Goal: Task Accomplishment & Management: Manage account settings

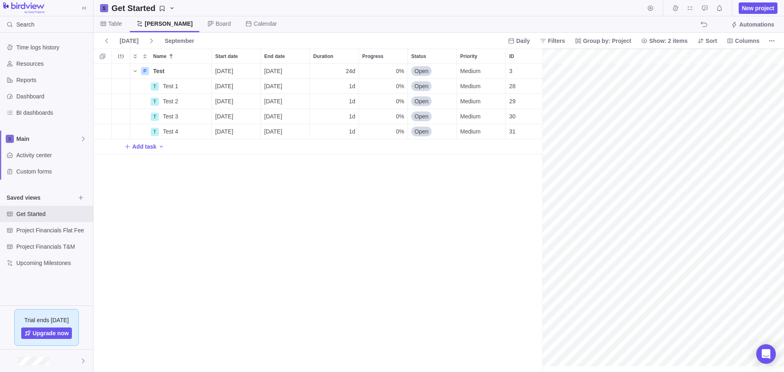
scroll to position [0, 68]
click at [150, 146] on span "Add task" at bounding box center [144, 147] width 24 height 8
type input "Delivery"
click at [173, 148] on div "P Test Details [DATE] [DATE] 24d 0% Open Medium 3 T Test 1 Details [DATE] [DATE…" at bounding box center [318, 218] width 449 height 308
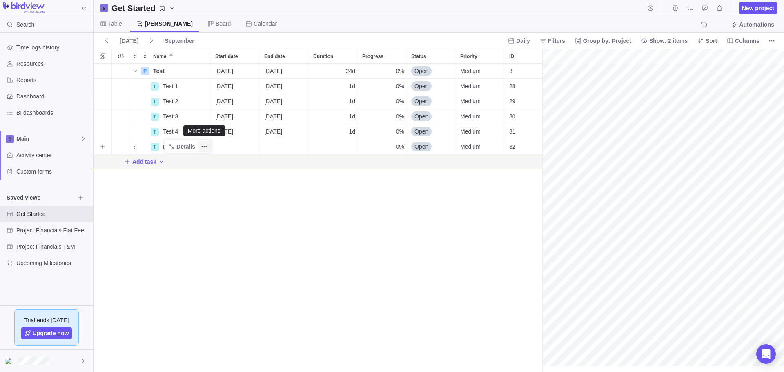
click at [204, 147] on icon "More actions" at bounding box center [204, 146] width 1 height 1
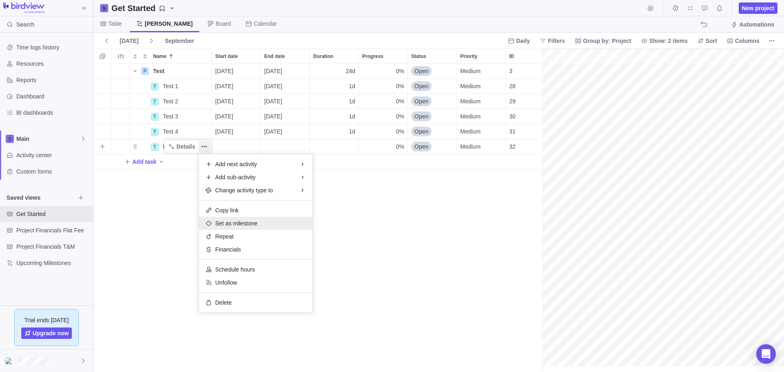
click at [246, 224] on span "Set as milestone" at bounding box center [236, 223] width 42 height 8
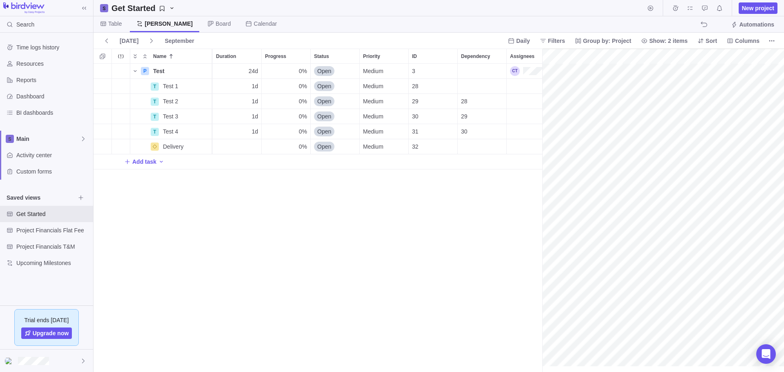
scroll to position [0, 0]
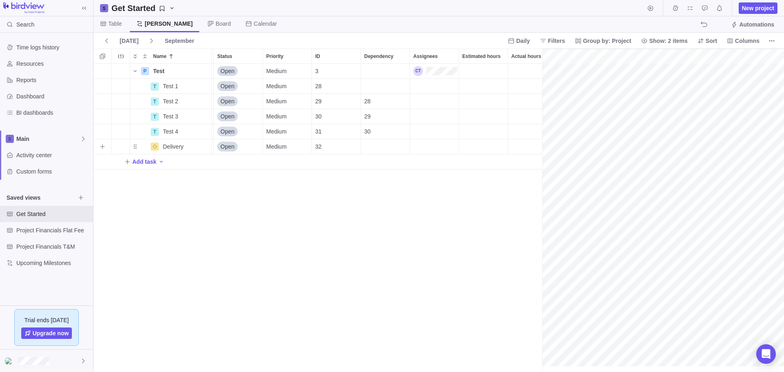
click at [372, 145] on div "Dependency" at bounding box center [385, 146] width 49 height 15
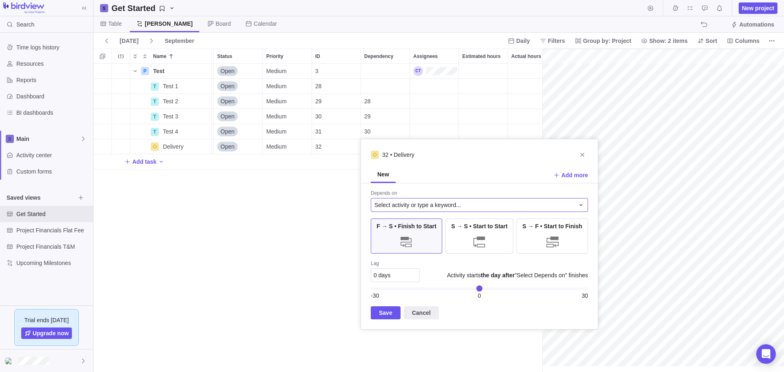
click at [437, 206] on span "Select activity or type a keyword..." at bounding box center [417, 205] width 87 height 8
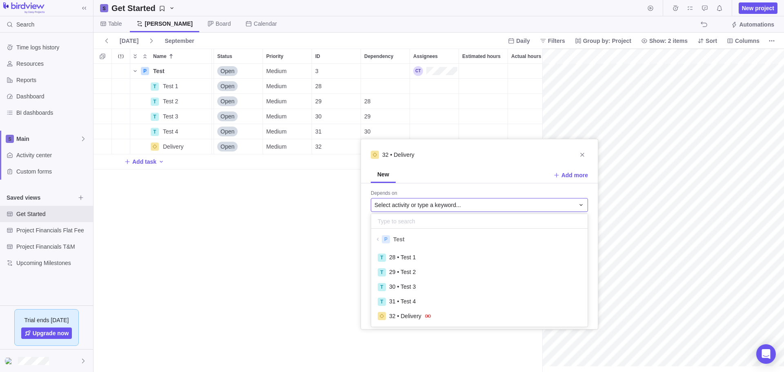
scroll to position [74, 210]
click at [397, 301] on span "31 • Test 4" at bounding box center [402, 301] width 27 height 8
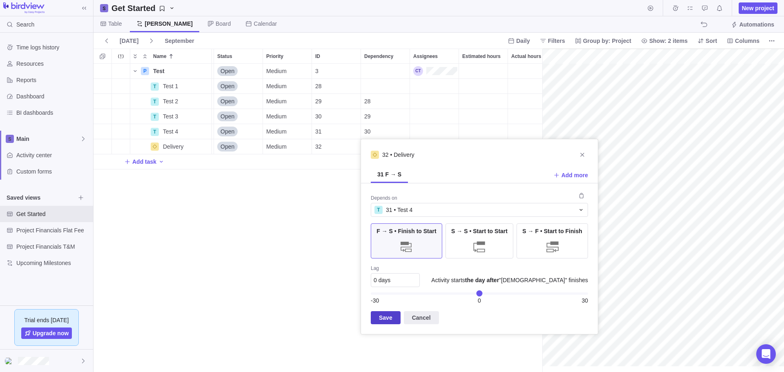
click at [387, 317] on span "Save" at bounding box center [385, 318] width 13 height 10
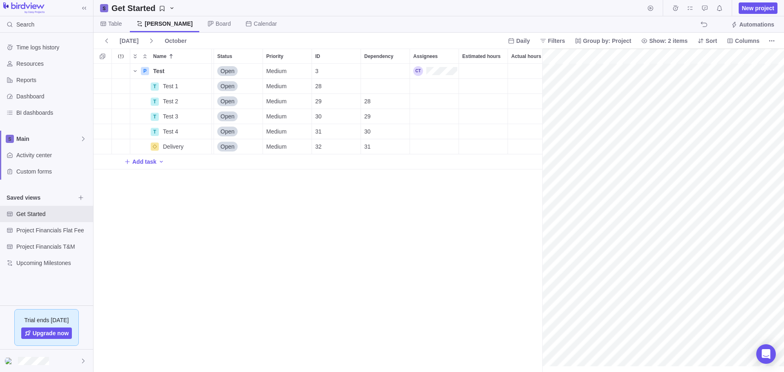
scroll to position [0, 0]
click at [487, 87] on div "Estimated hours" at bounding box center [483, 86] width 49 height 15
type input "4"
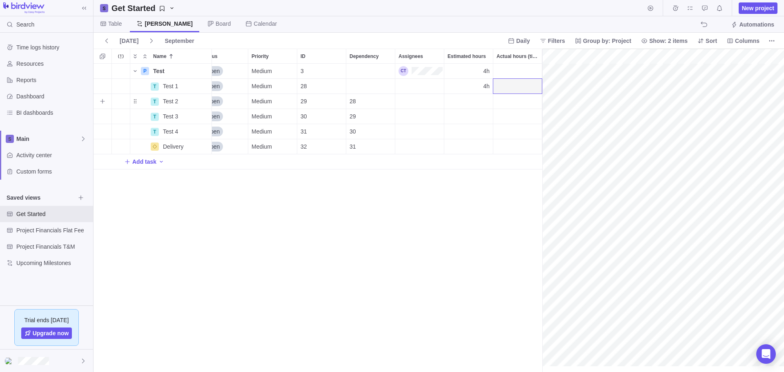
click at [483, 100] on div "Estimated hours" at bounding box center [468, 101] width 49 height 15
type input "4h"
click at [486, 115] on div "P Test Details [DATE] [DATE] 24d 0% Open Medium 3 4h 4h T Test 1 Details [DATE]…" at bounding box center [318, 218] width 449 height 308
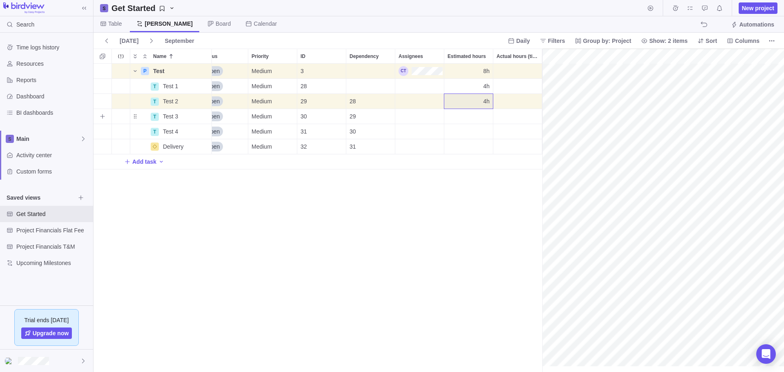
click at [479, 116] on div "Estimated hours" at bounding box center [468, 116] width 49 height 15
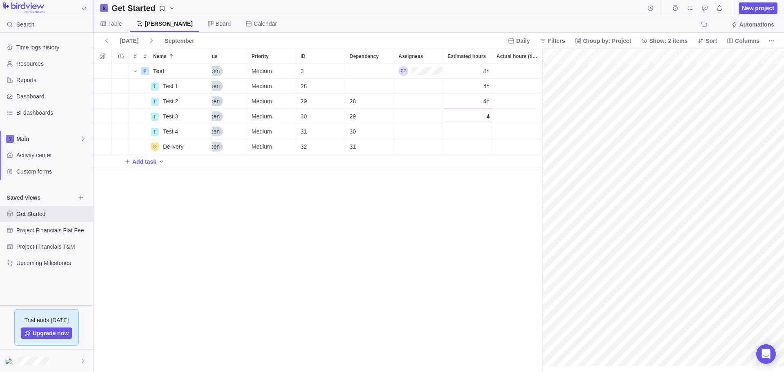
type input "4h"
click at [482, 128] on div "P Test Details [DATE] [DATE] 24d 0% Open Medium 3 8h 8h T Test 1 Details [DATE]…" at bounding box center [318, 218] width 449 height 308
click at [484, 132] on div "Estimated hours" at bounding box center [468, 131] width 49 height 15
type input "4h"
click at [478, 145] on div "P Test Details [DATE] [DATE] 24d 0% Open Medium 3 12h 12h T Test 1 Details [DAT…" at bounding box center [318, 218] width 449 height 308
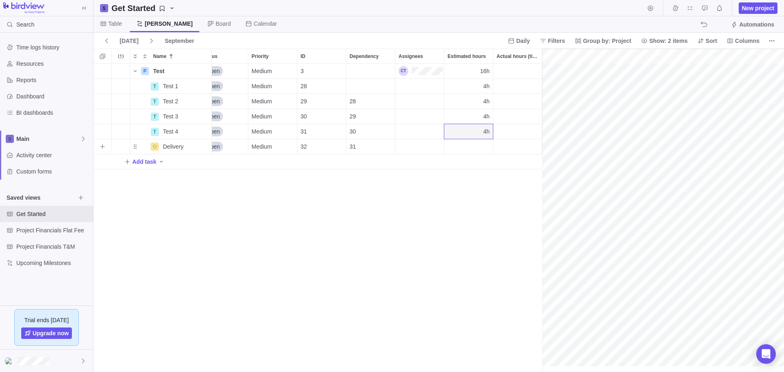
click at [483, 144] on div "Estimated hours" at bounding box center [468, 146] width 49 height 15
click at [511, 145] on div "P Test Details [DATE] [DATE] 24d 0% Open Medium 3 16h 16h T Test 1 Details [DAT…" at bounding box center [318, 218] width 449 height 308
click at [205, 84] on icon "More actions" at bounding box center [204, 86] width 7 height 7
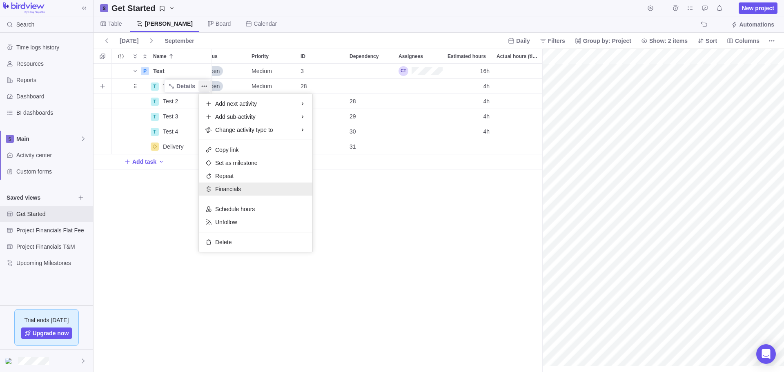
click at [237, 189] on span "Financials" at bounding box center [228, 189] width 26 height 8
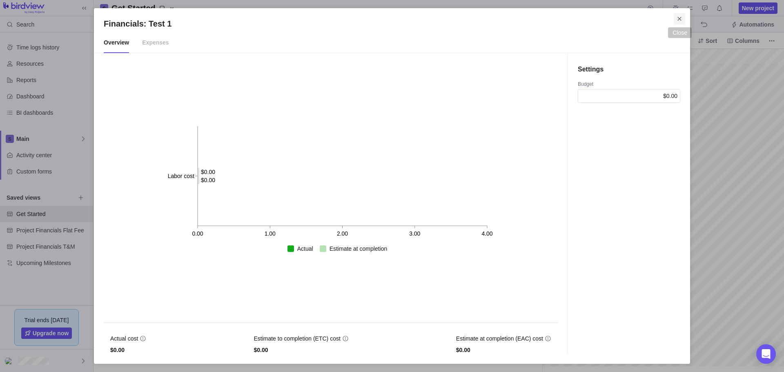
click at [680, 18] on icon "Close" at bounding box center [679, 19] width 7 height 7
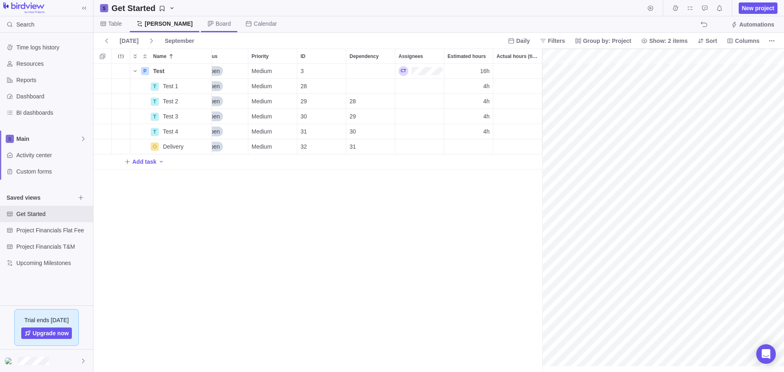
click at [216, 25] on span "Board" at bounding box center [223, 24] width 15 height 8
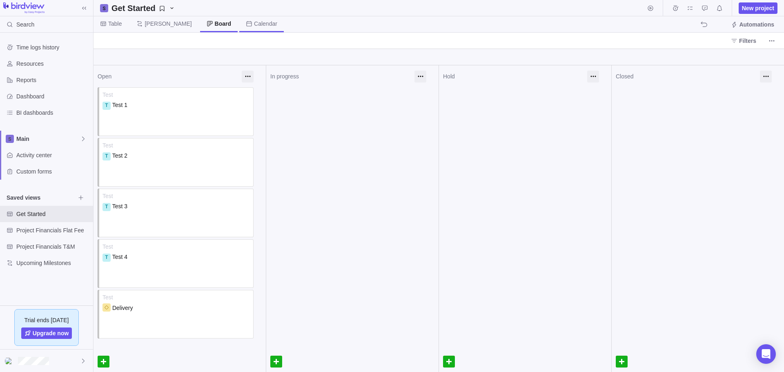
click at [254, 24] on span "Calendar" at bounding box center [265, 24] width 23 height 8
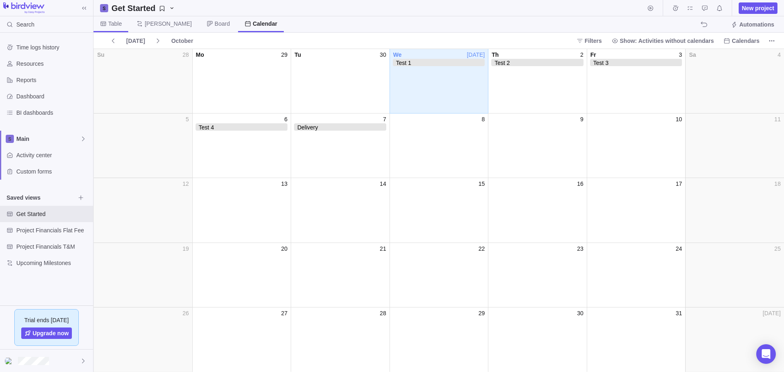
click at [106, 22] on icon at bounding box center [103, 23] width 7 height 7
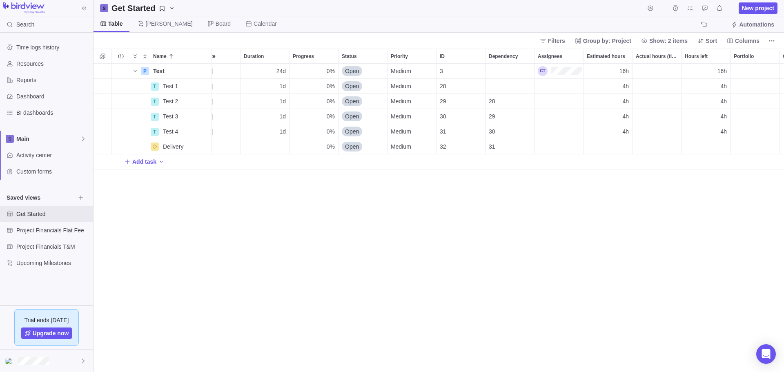
scroll to position [0, 91]
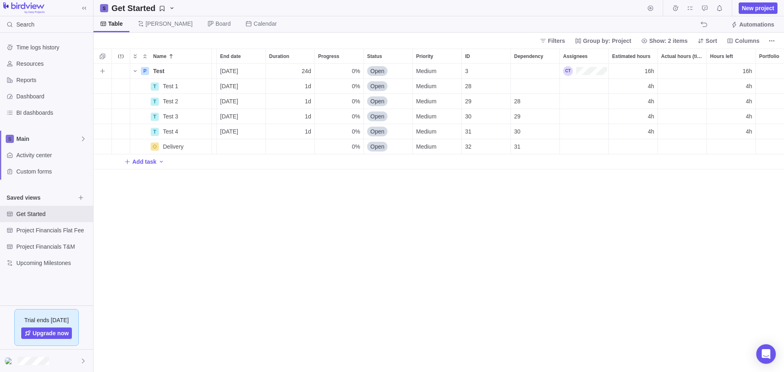
click at [355, 74] on span "0%" at bounding box center [356, 71] width 8 height 8
click at [345, 87] on div "0%" at bounding box center [339, 86] width 49 height 15
type input "50"
click at [185, 84] on span "Details" at bounding box center [185, 86] width 19 height 8
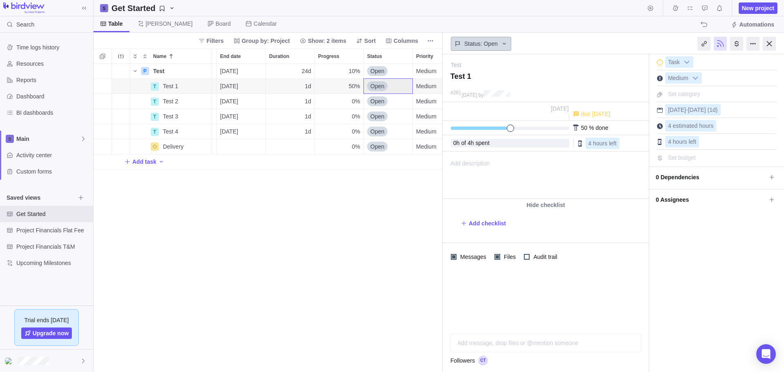
click at [503, 43] on icon at bounding box center [504, 43] width 7 height 7
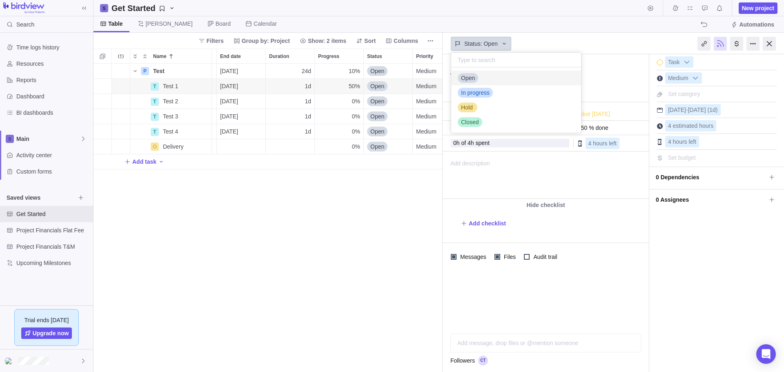
scroll to position [59, 124]
click at [479, 91] on span "In progress" at bounding box center [475, 93] width 29 height 8
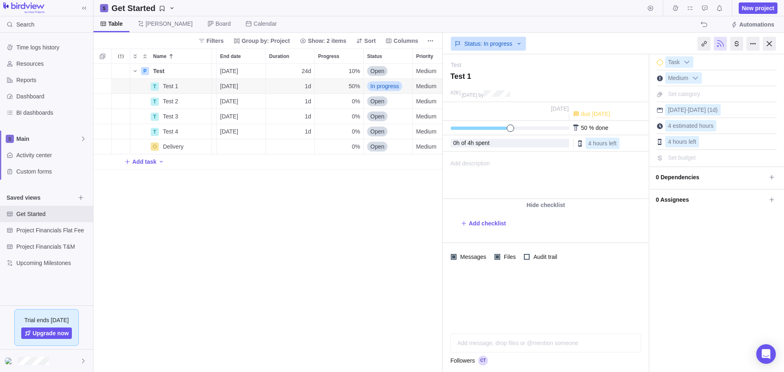
click at [687, 278] on div "I'm done Task Medium Set category [DATE] - [DATE] (1d) 4 estimated hours 4 hour…" at bounding box center [716, 213] width 135 height 318
click at [387, 85] on span "In progress" at bounding box center [384, 86] width 29 height 8
click at [383, 162] on span "Closed" at bounding box center [383, 164] width 18 height 8
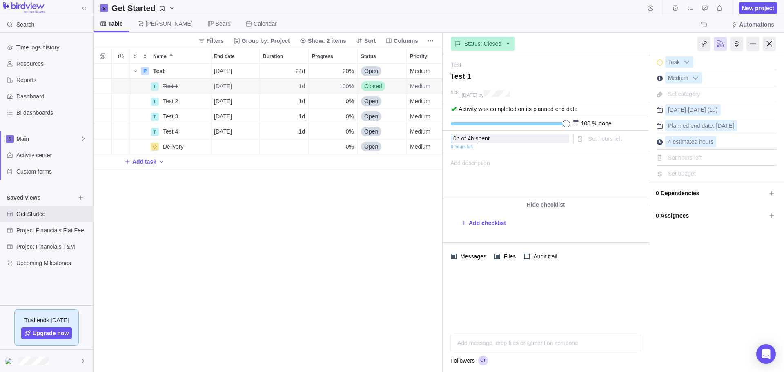
scroll to position [0, 77]
